Goal: Task Accomplishment & Management: Use online tool/utility

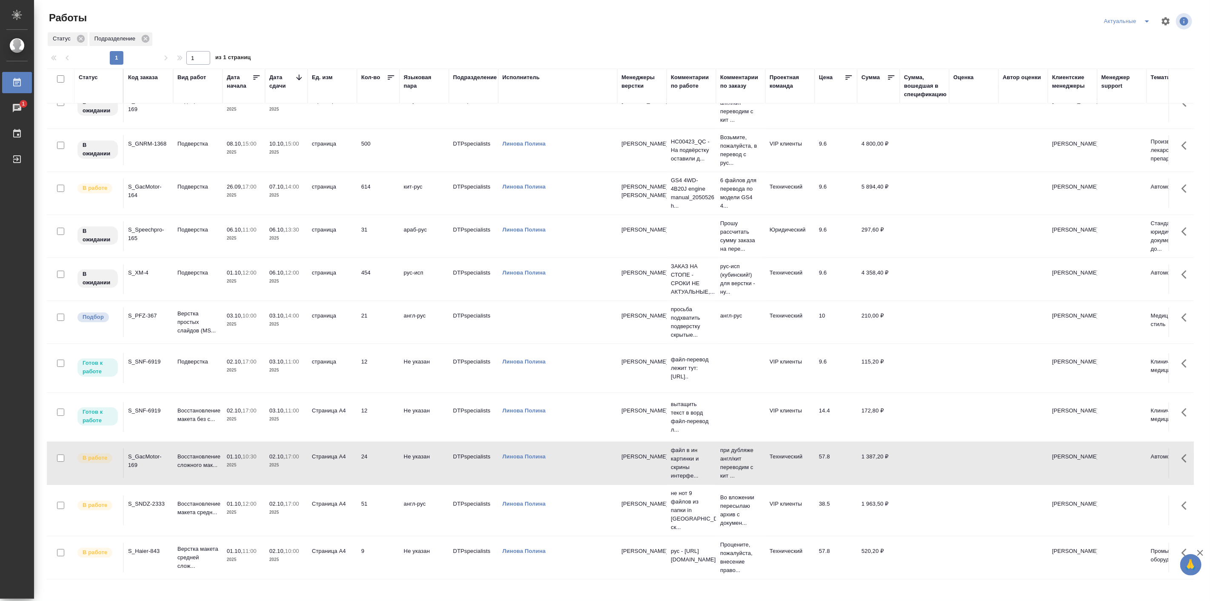
scroll to position [17, 0]
click at [227, 510] on p "2025" at bounding box center [244, 513] width 34 height 9
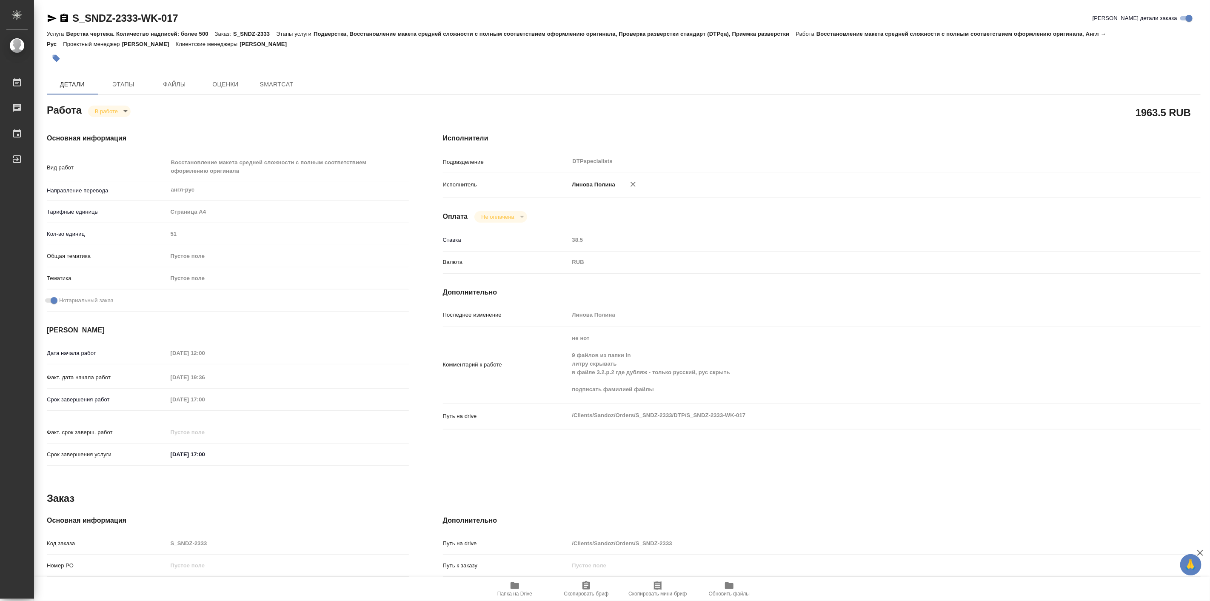
type textarea "x"
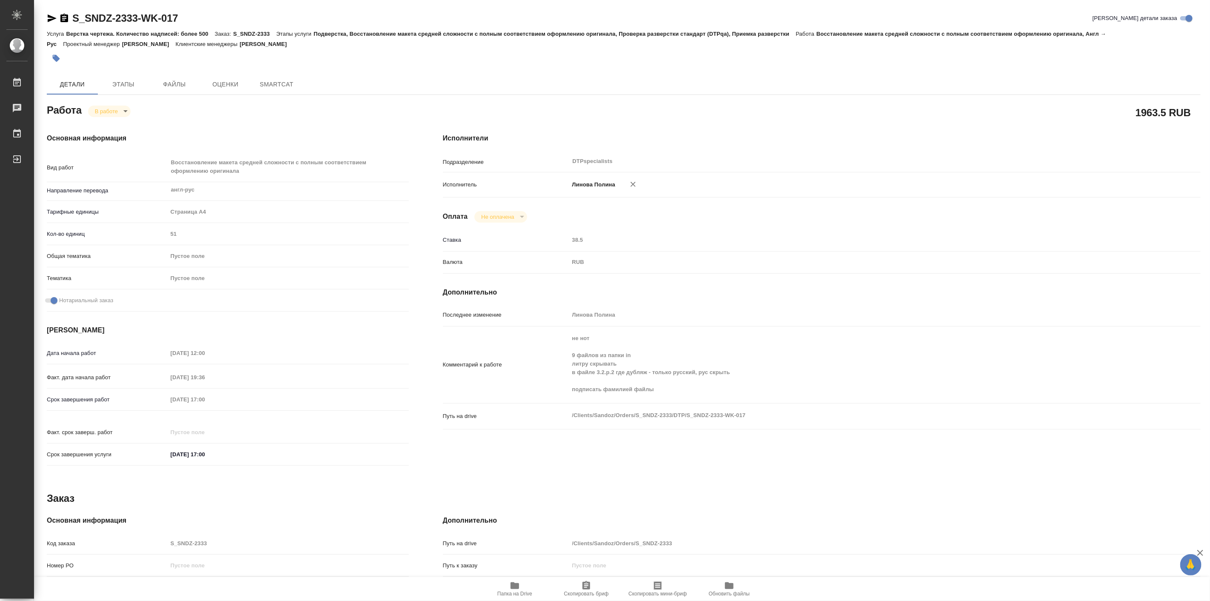
type textarea "x"
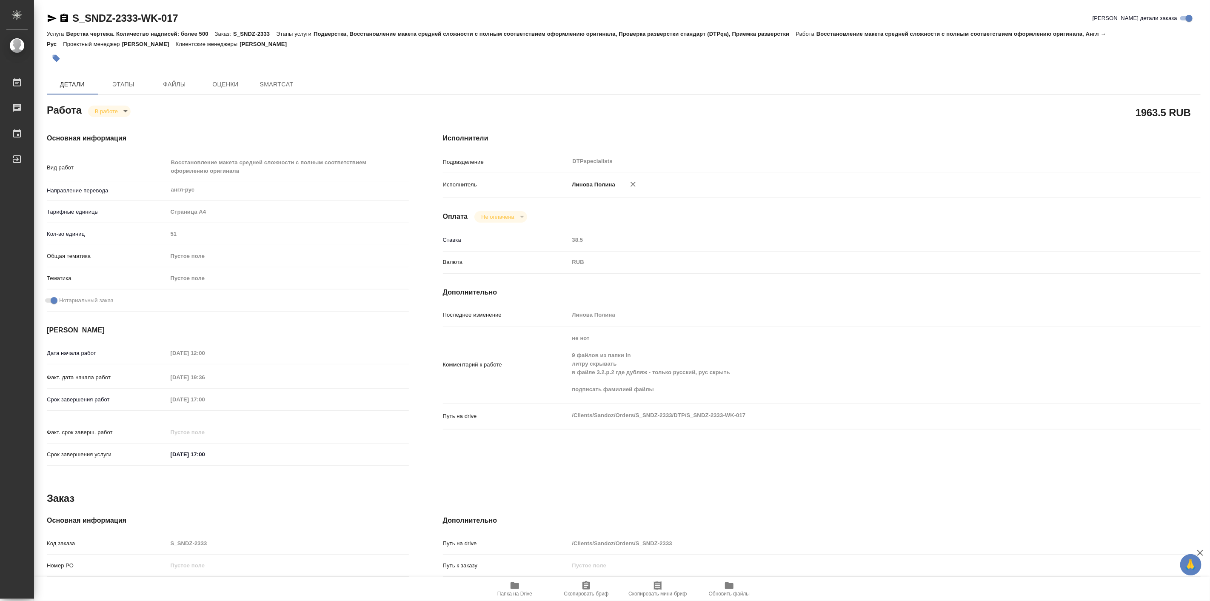
type textarea "x"
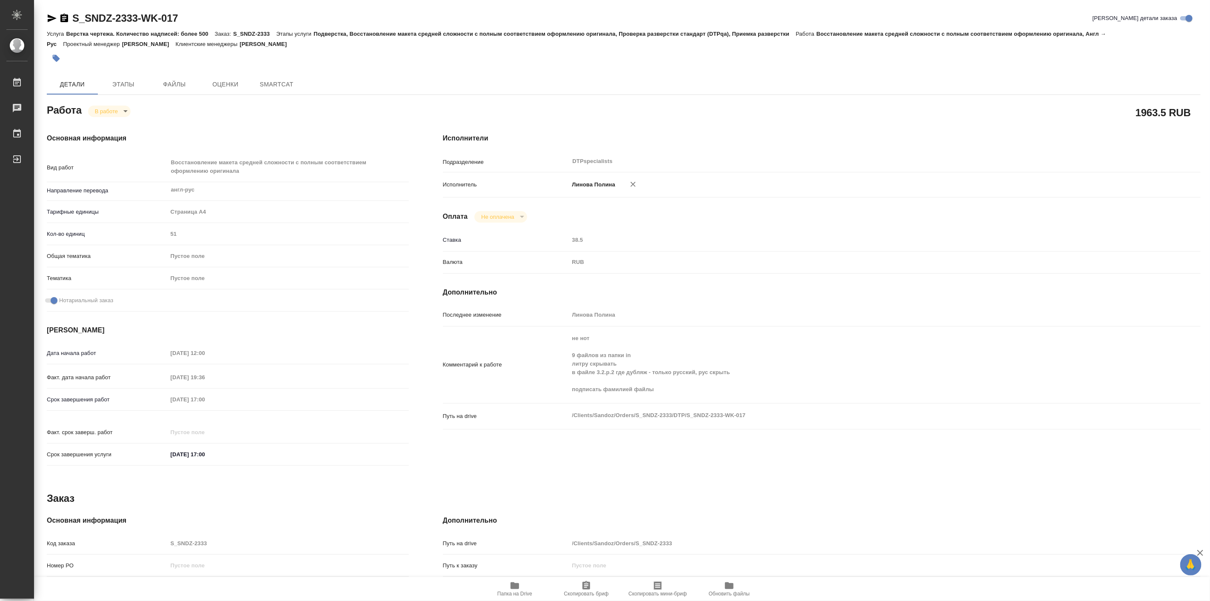
type textarea "x"
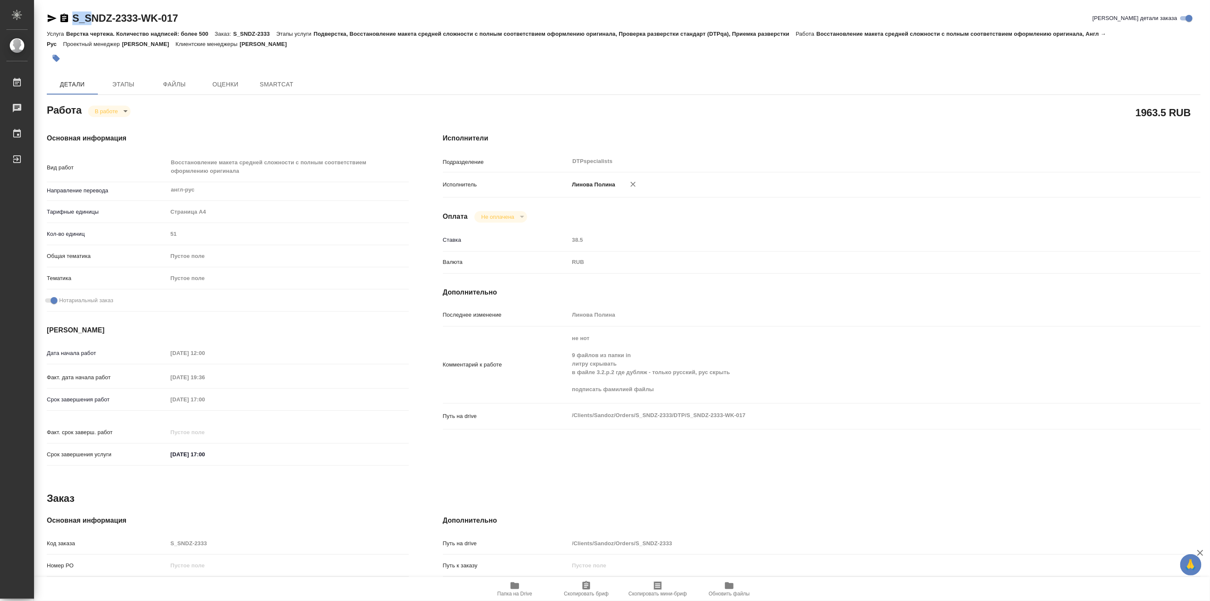
type textarea "x"
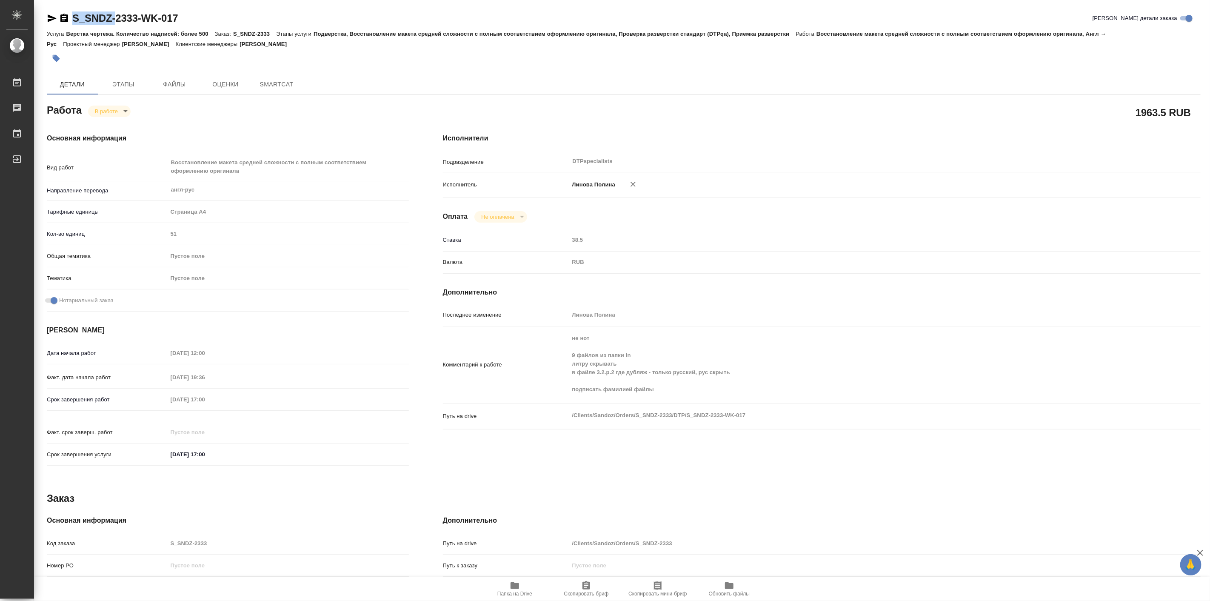
type textarea "x"
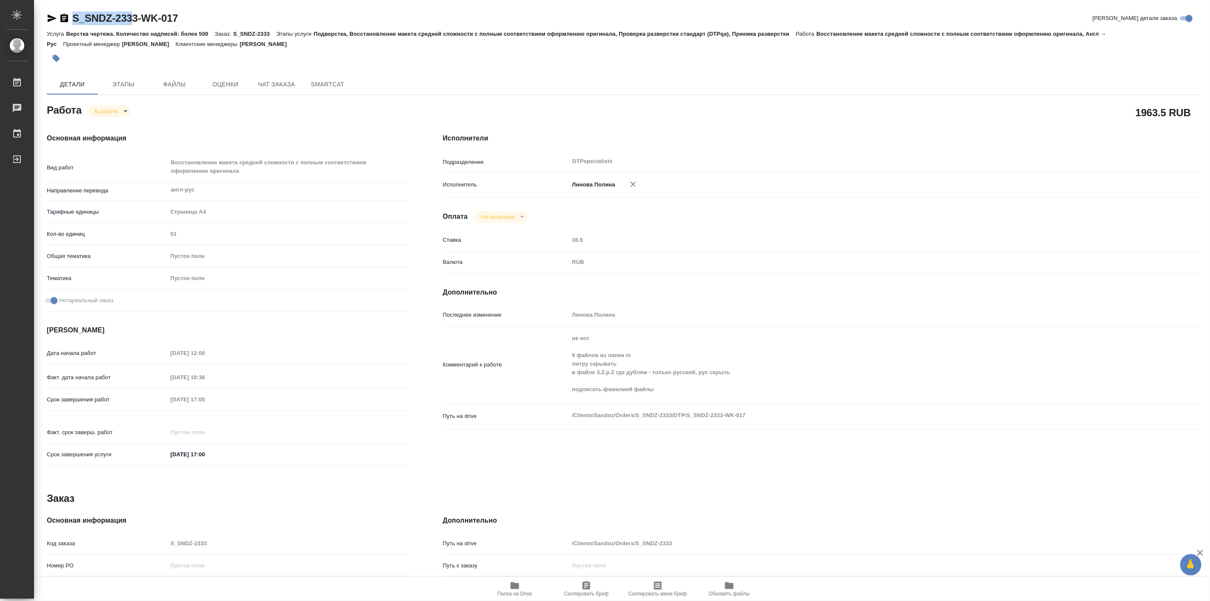
type textarea "x"
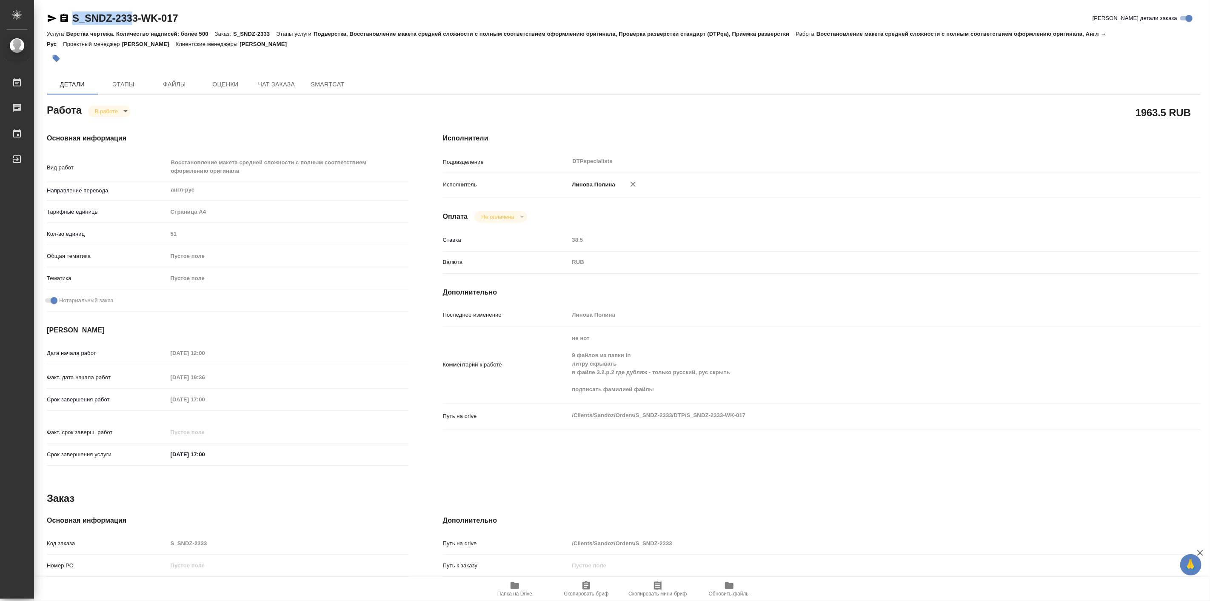
type textarea "x"
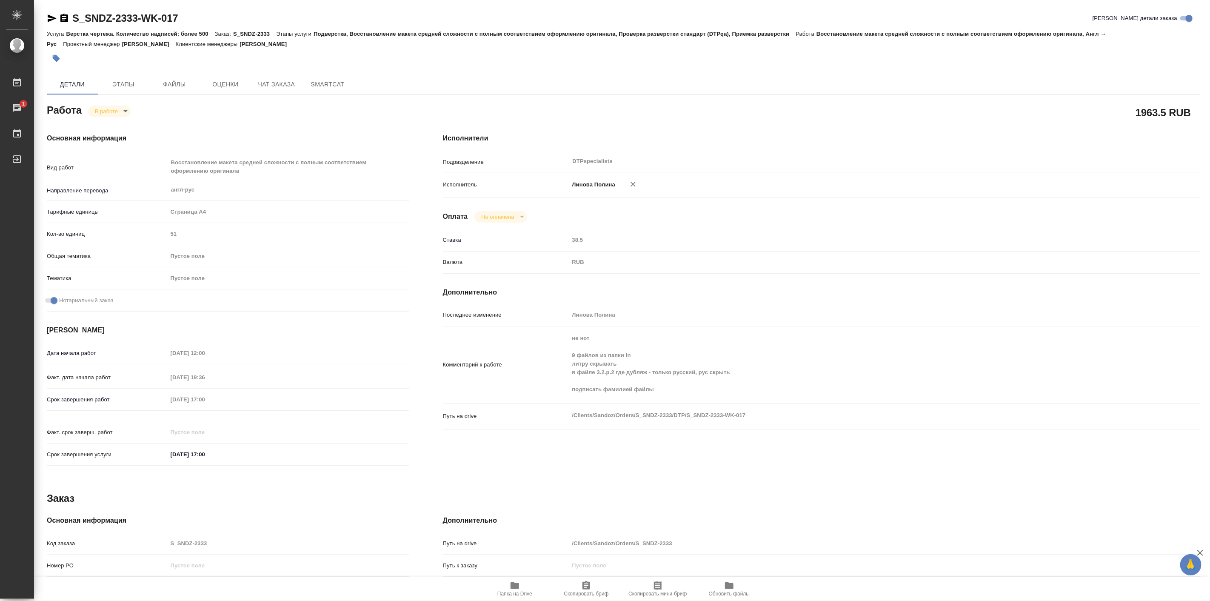
click at [68, 6] on div "S_SNDZ-2333-WK-017 [PERSON_NAME] детали заказа Услуга Верстка чертежа. Количест…" at bounding box center [623, 371] width 1163 height 743
drag, startPoint x: 69, startPoint y: 6, endPoint x: 138, endPoint y: 19, distance: 70.5
click at [138, 19] on div "S_SNDZ-2333-WK-017 [PERSON_NAME] детали заказа Услуга Верстка чертежа. Количест…" at bounding box center [623, 371] width 1163 height 743
copy link "S_SNDZ-2333"
click at [522, 580] on button "Папка на Drive" at bounding box center [514, 589] width 71 height 24
